Goal: Information Seeking & Learning: Learn about a topic

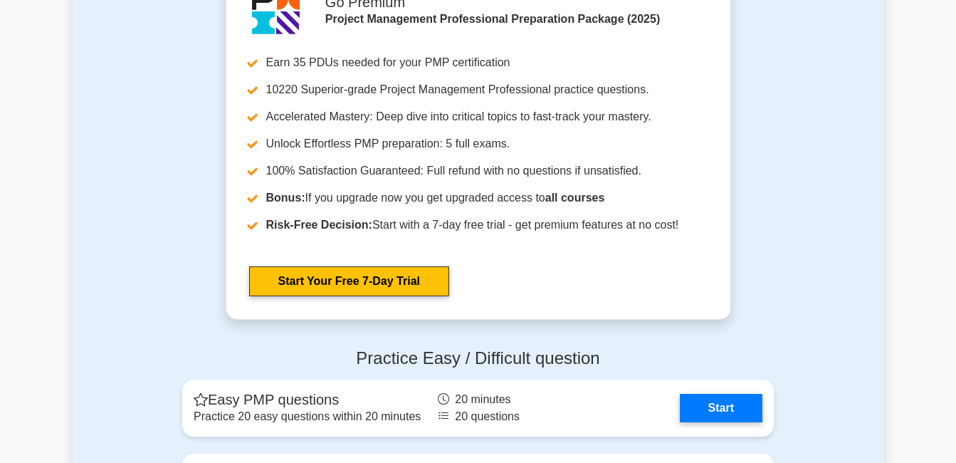
scroll to position [4044, 0]
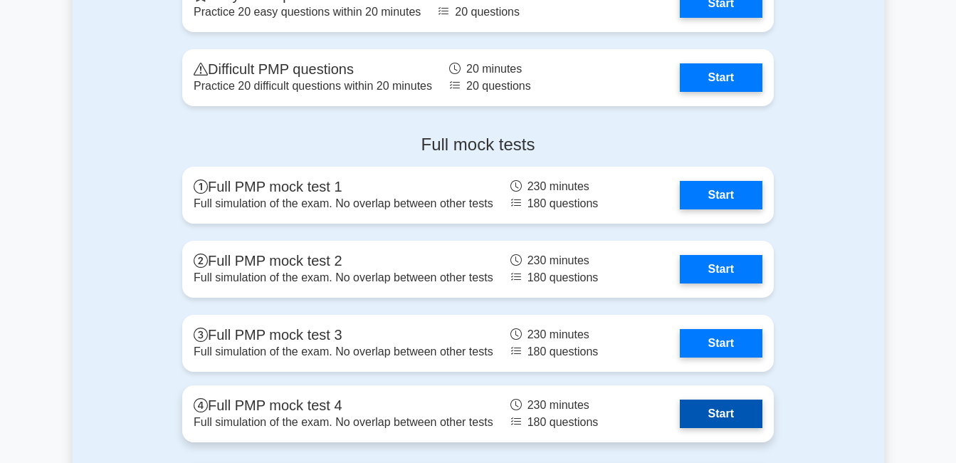
click at [680, 408] on link "Start" at bounding box center [721, 413] width 83 height 28
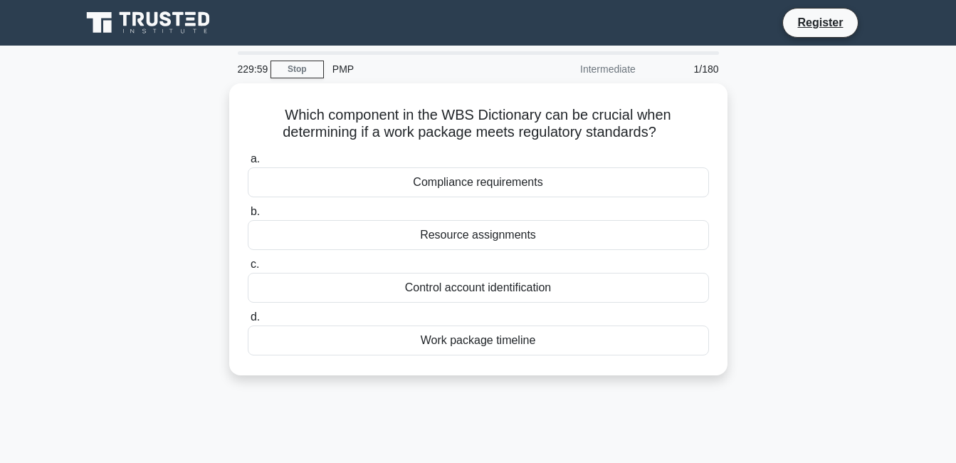
click at [170, 216] on div "Which component in the WBS Dictionary can be crucial when determining if a work…" at bounding box center [479, 237] width 812 height 309
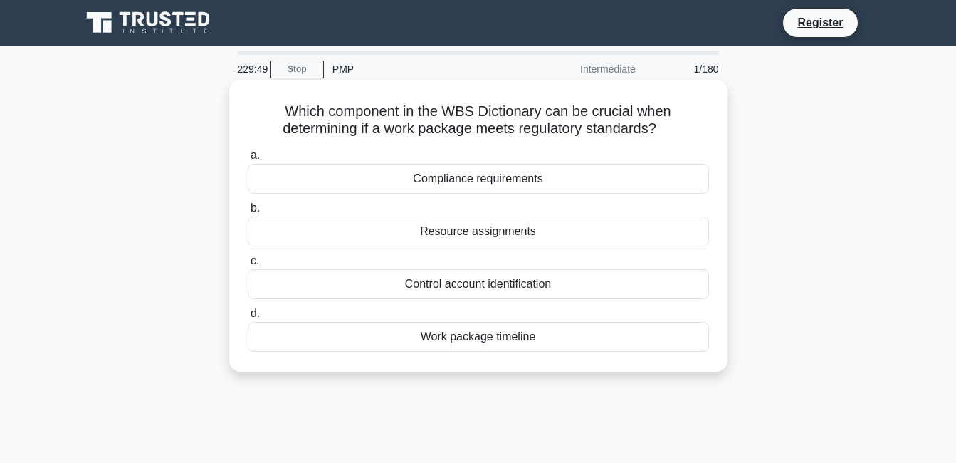
click at [518, 172] on div "Compliance requirements" at bounding box center [478, 179] width 461 height 30
click at [248, 160] on input "a. Compliance requirements" at bounding box center [248, 155] width 0 height 9
